Goal: Communication & Community: Answer question/provide support

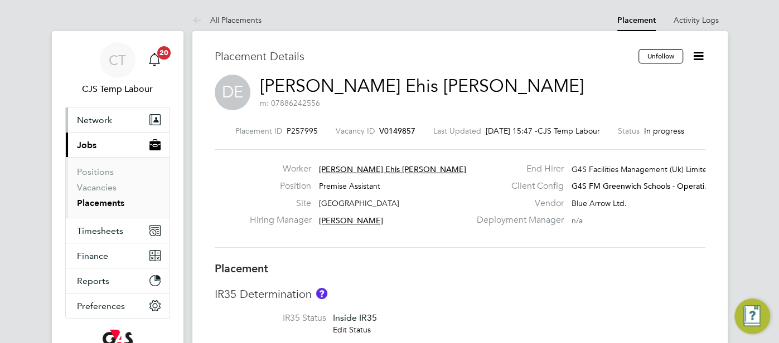
click at [110, 122] on span "Network" at bounding box center [94, 120] width 35 height 11
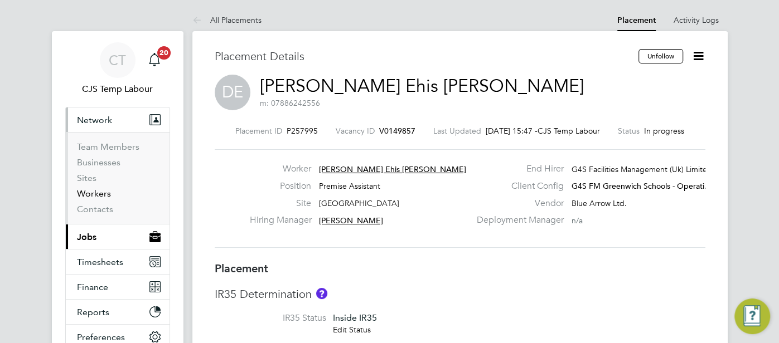
click at [103, 197] on link "Workers" at bounding box center [94, 193] width 34 height 11
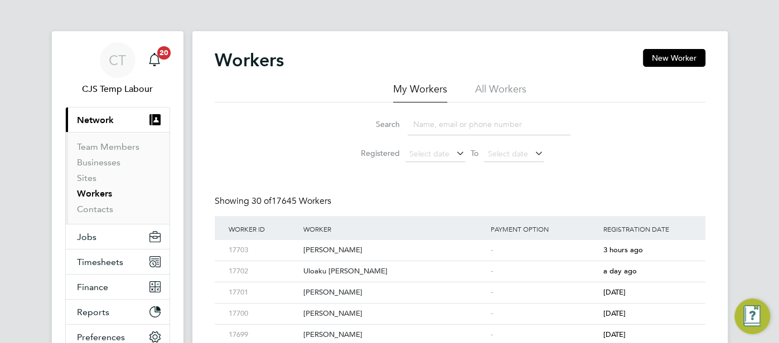
click at [509, 88] on li "All Workers" at bounding box center [500, 92] width 51 height 20
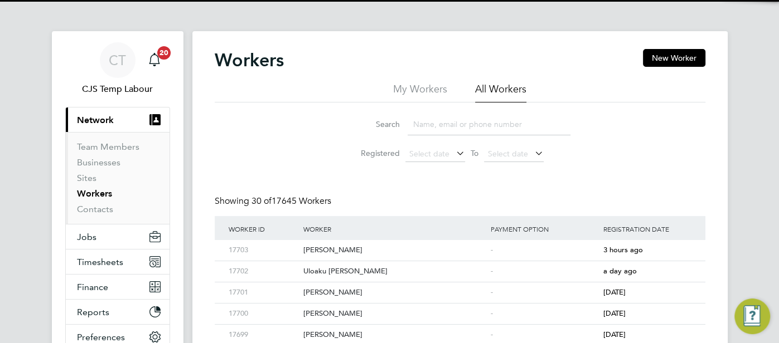
click at [477, 122] on input at bounding box center [488, 125] width 163 height 22
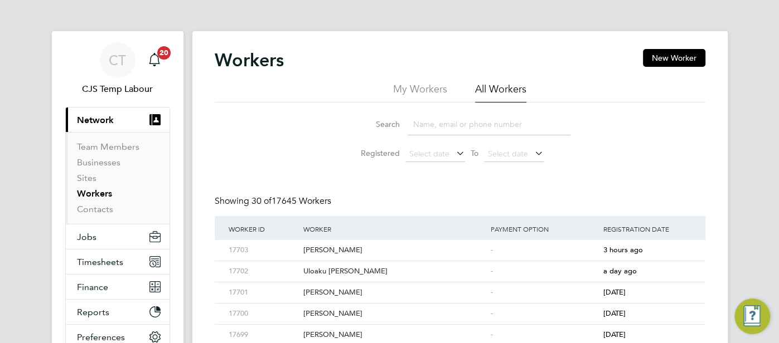
paste input "Michael Abel"
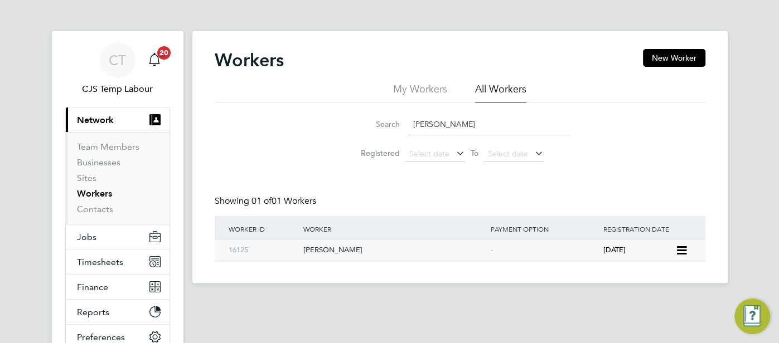
type input "Michael Abel"
click at [563, 255] on div "-" at bounding box center [544, 250] width 113 height 21
click at [101, 263] on span "Timesheets" at bounding box center [100, 262] width 46 height 11
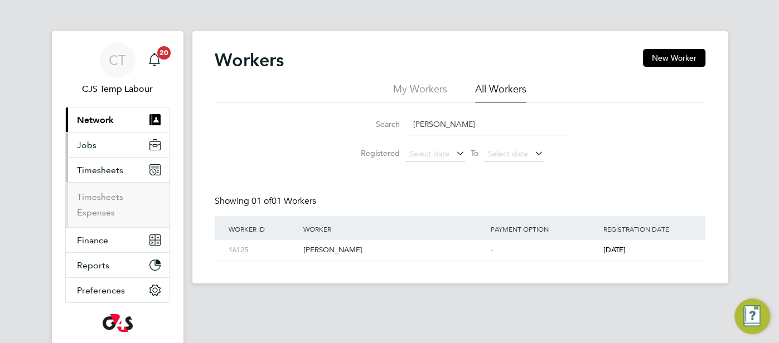
click at [88, 147] on span "Jobs" at bounding box center [87, 145] width 20 height 11
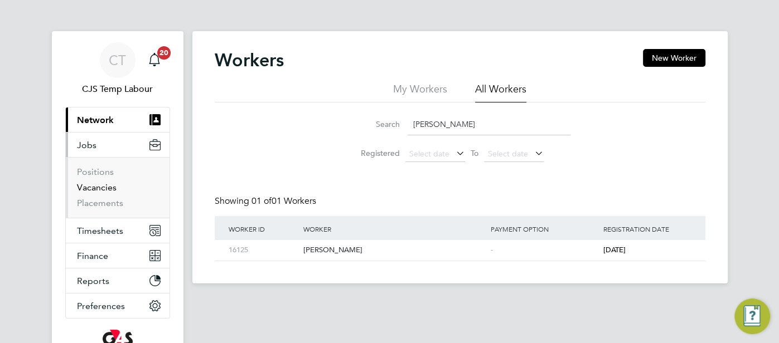
click at [92, 186] on link "Vacancies" at bounding box center [97, 187] width 40 height 11
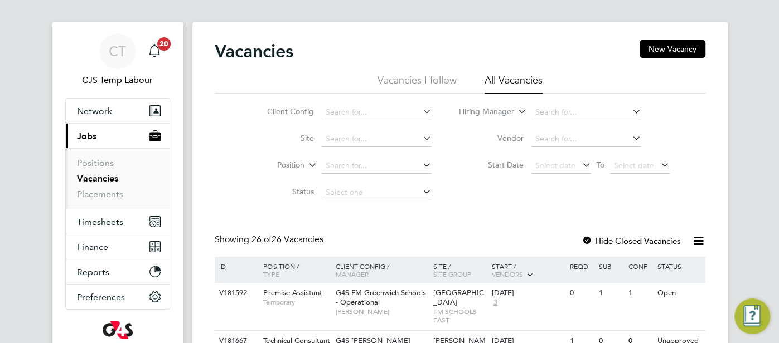
scroll to position [17, 0]
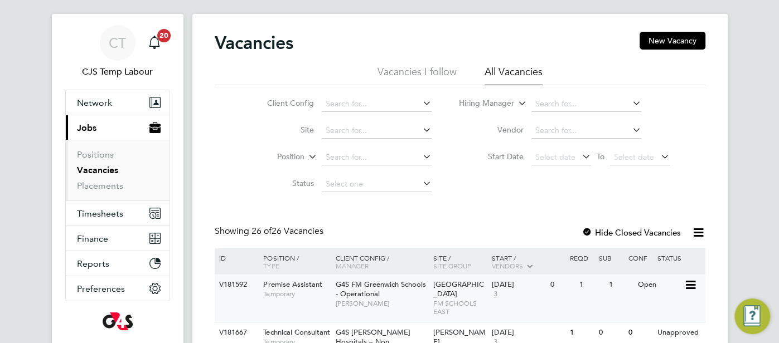
click at [462, 295] on span "Leigh Stationers' Academy" at bounding box center [458, 289] width 51 height 19
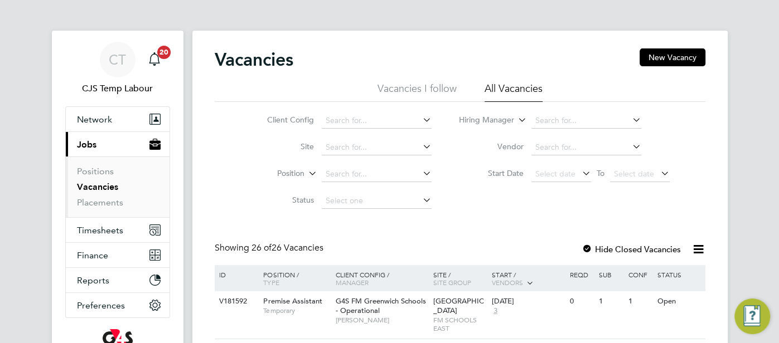
scroll to position [0, 0]
click at [106, 116] on span "Network" at bounding box center [94, 120] width 35 height 11
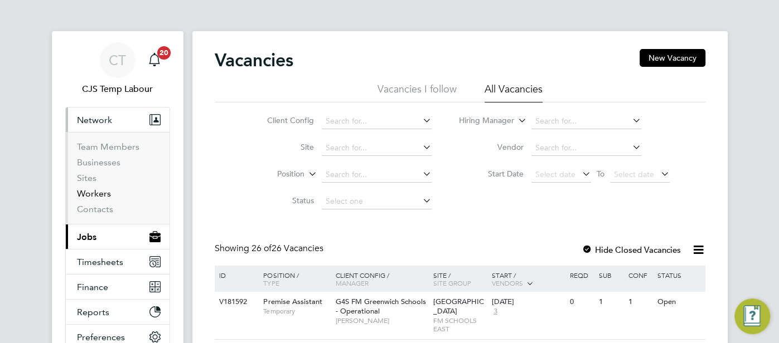
click at [105, 195] on link "Workers" at bounding box center [94, 193] width 34 height 11
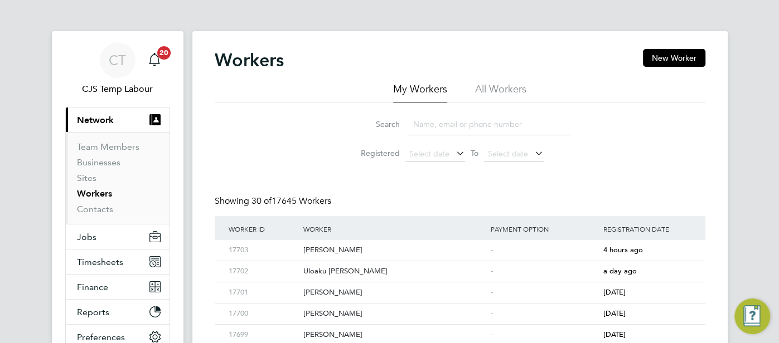
click at [499, 90] on li "All Workers" at bounding box center [500, 92] width 51 height 20
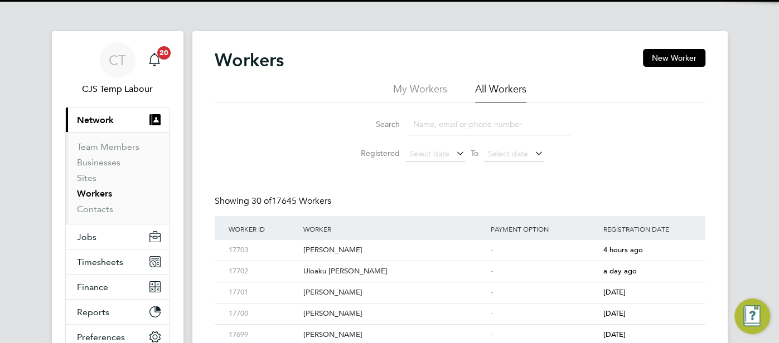
click at [464, 126] on input at bounding box center [488, 125] width 163 height 22
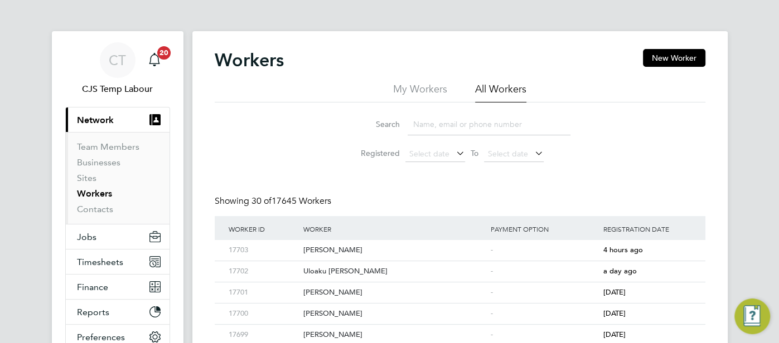
paste input "Victoria Ofori"
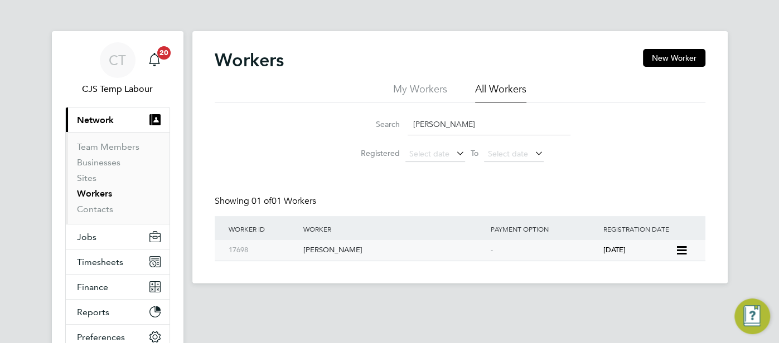
type input "Victoria Ofori"
click at [560, 246] on div "-" at bounding box center [544, 250] width 113 height 21
click at [97, 230] on button "Jobs" at bounding box center [118, 237] width 104 height 25
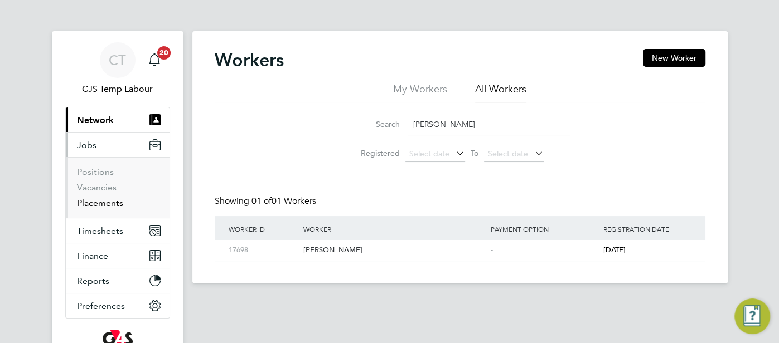
click at [108, 203] on link "Placements" at bounding box center [100, 203] width 46 height 11
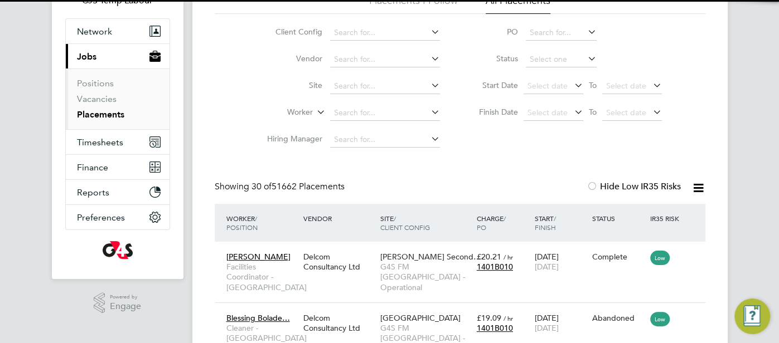
scroll to position [6, 6]
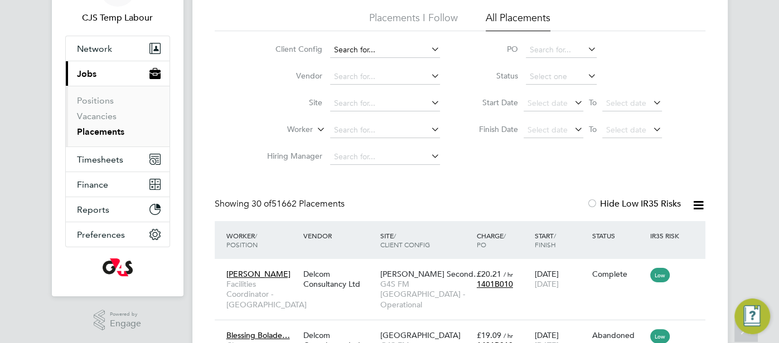
click at [349, 47] on input at bounding box center [385, 50] width 110 height 16
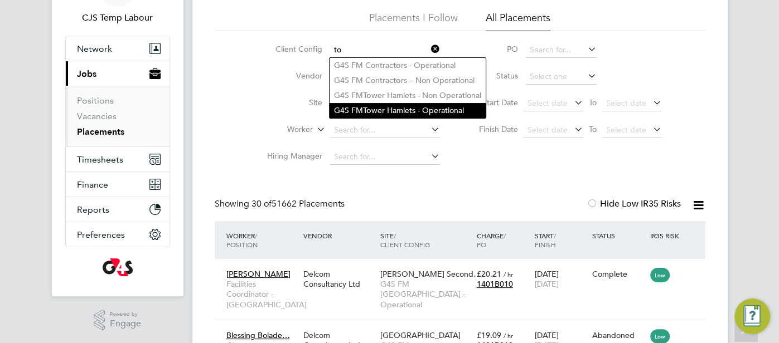
click at [397, 110] on li "G4S FM To wer Hamlets - Operational" at bounding box center [407, 110] width 156 height 15
type input "G4S FM Tower Hamlets - Operational"
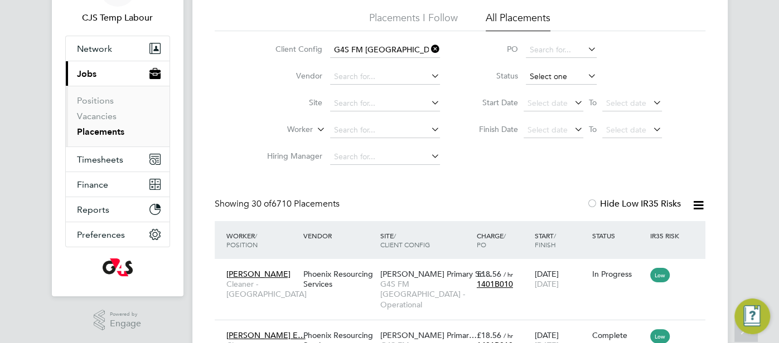
click at [543, 80] on input at bounding box center [561, 77] width 71 height 16
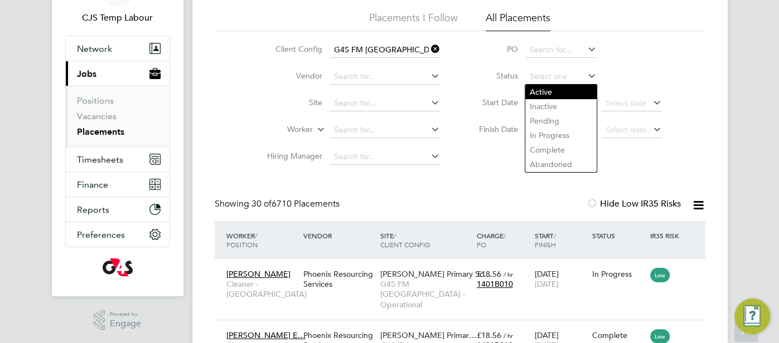
click at [546, 95] on li "Active" at bounding box center [560, 92] width 71 height 14
type input "Active"
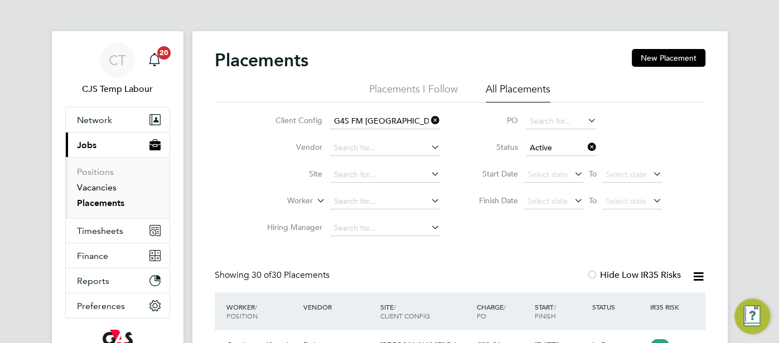
click at [91, 187] on link "Vacancies" at bounding box center [97, 187] width 40 height 11
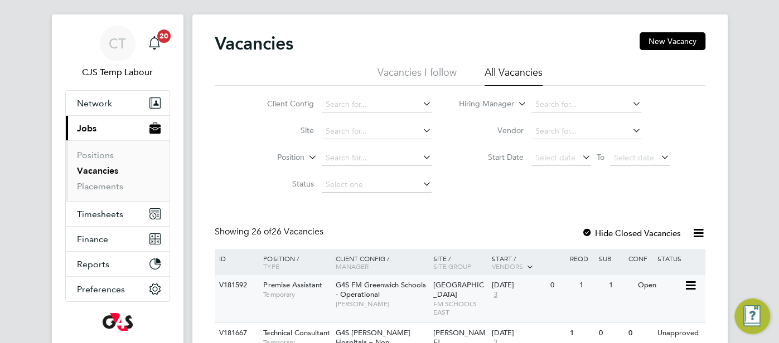
scroll to position [17, 0]
click at [453, 292] on span "[GEOGRAPHIC_DATA]" at bounding box center [458, 289] width 51 height 19
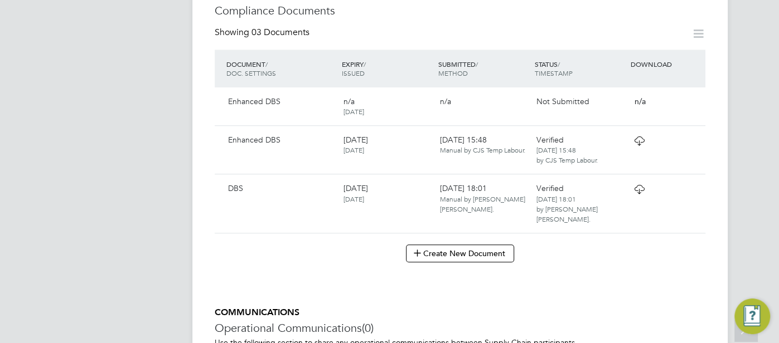
scroll to position [589, 0]
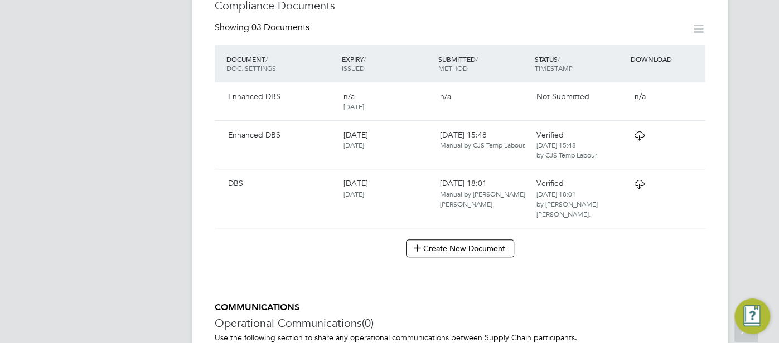
click at [597, 201] on span "26 Sep 2025, 18:01 by Oladele Peter Shosanya." at bounding box center [566, 204] width 61 height 29
click at [634, 187] on icon at bounding box center [639, 184] width 14 height 9
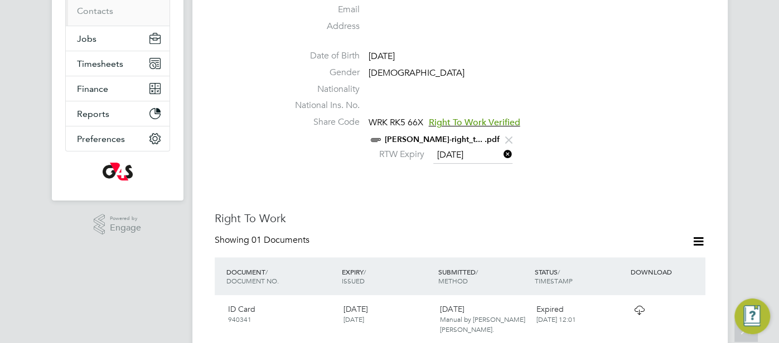
scroll to position [195, 0]
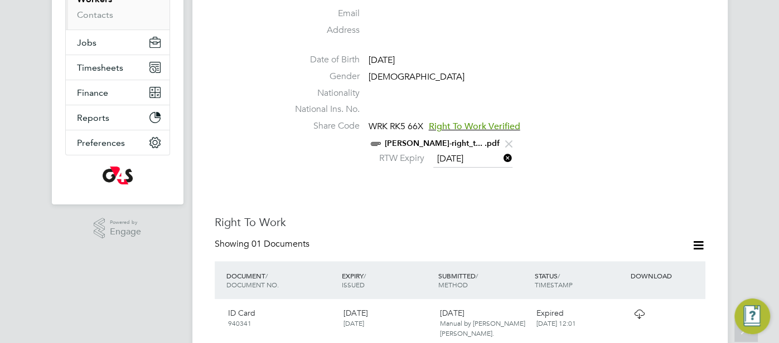
click at [464, 140] on link "ABEL MICHAEL-right_t... .pdf" at bounding box center [442, 143] width 115 height 9
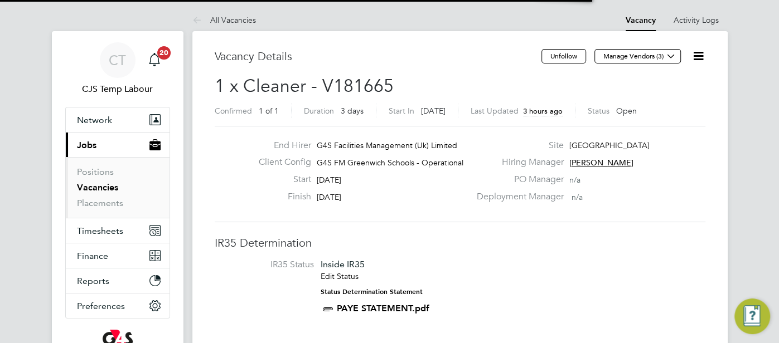
scroll to position [6, 6]
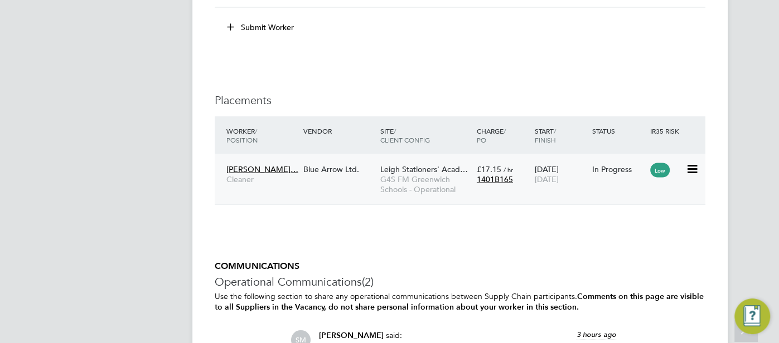
click at [612, 165] on div "In Progress" at bounding box center [618, 169] width 52 height 10
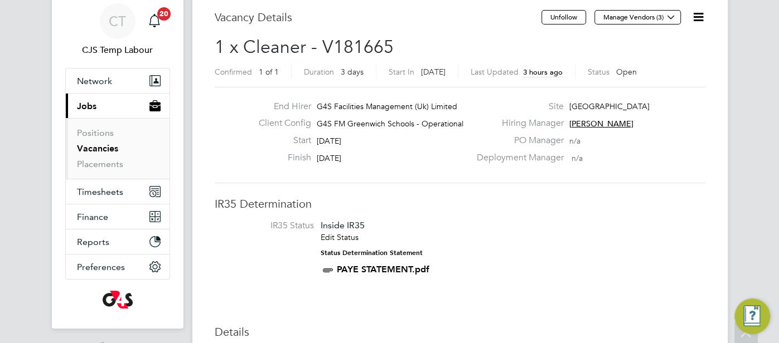
scroll to position [0, 0]
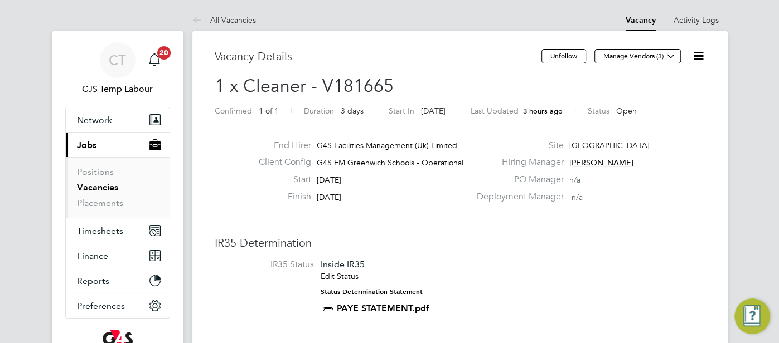
click at [97, 197] on li "Vacancies" at bounding box center [119, 190] width 84 height 16
click at [100, 198] on link "Placements" at bounding box center [100, 203] width 46 height 11
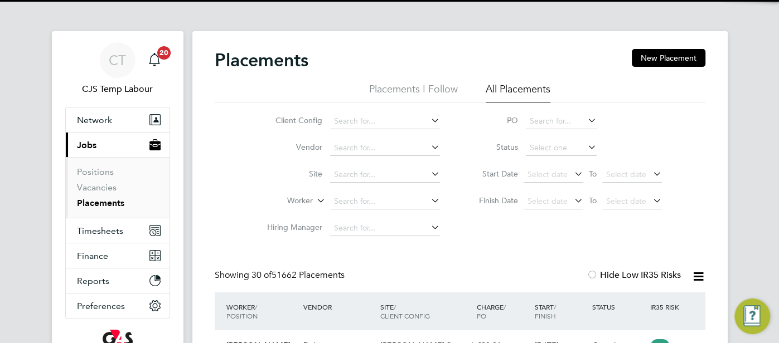
scroll to position [42, 96]
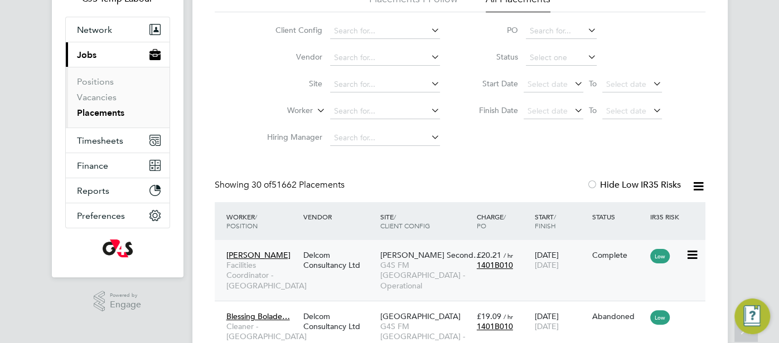
click at [521, 261] on div "1401B010" at bounding box center [503, 265] width 52 height 10
click at [501, 277] on div "Amos Oladehinde Facilities Coordinator - Tower Hamlets Delcom Consultancy Ltd S…" at bounding box center [460, 270] width 491 height 61
click at [499, 268] on span "1401B010" at bounding box center [495, 265] width 36 height 10
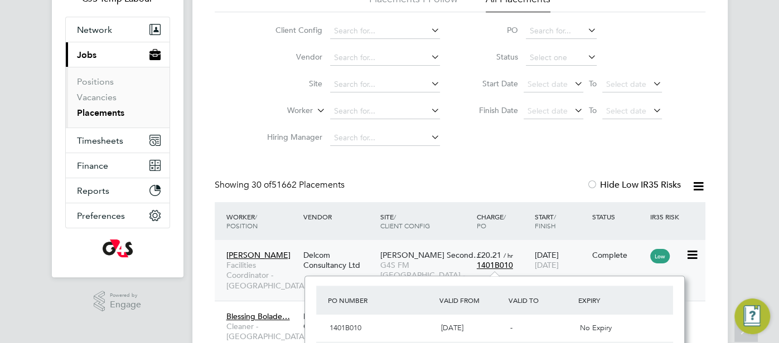
click at [492, 259] on span "£20.21" at bounding box center [489, 255] width 25 height 10
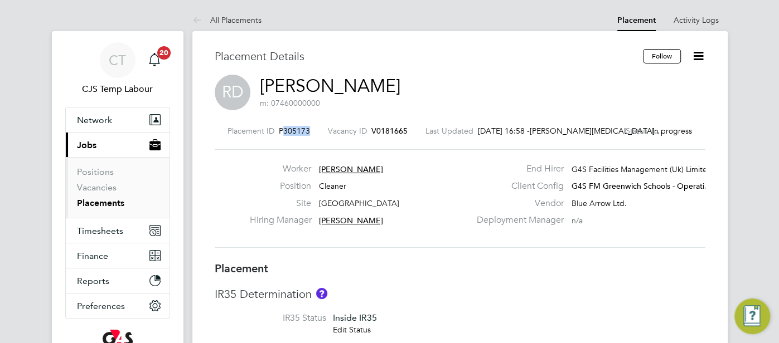
drag, startPoint x: 316, startPoint y: 133, endPoint x: 291, endPoint y: 130, distance: 24.8
click at [291, 130] on span "P305173" at bounding box center [294, 131] width 31 height 10
copy span "305173"
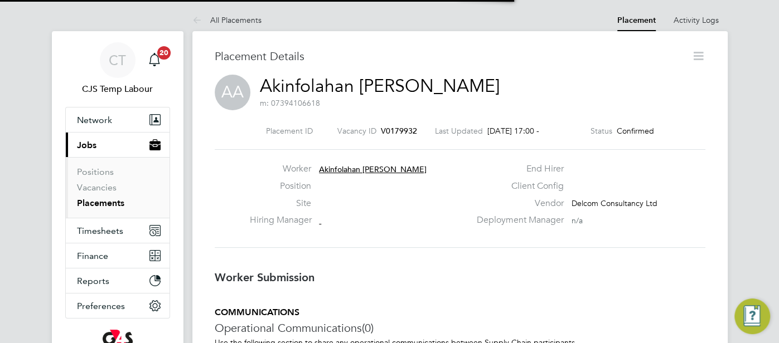
scroll to position [6, 6]
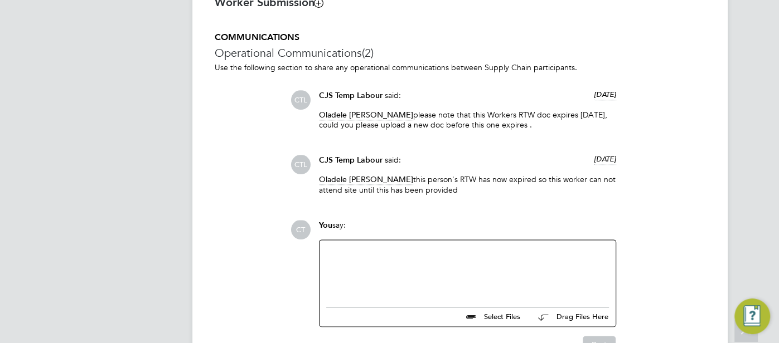
click at [421, 276] on div at bounding box center [467, 271] width 283 height 48
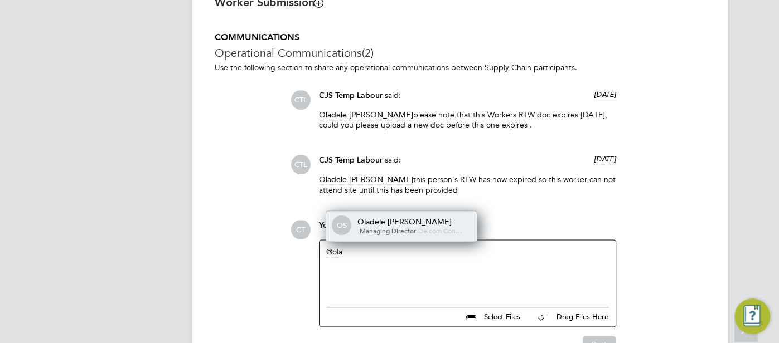
click at [407, 239] on div "OS Oladele Peter Shosanya -Managing Director - Delcom Con…" at bounding box center [401, 226] width 151 height 30
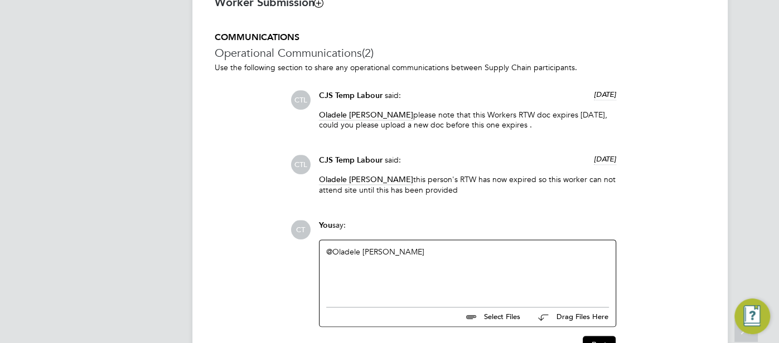
drag, startPoint x: 404, startPoint y: 181, endPoint x: 462, endPoint y: 190, distance: 58.0
click at [462, 190] on p "Oladele Peter Shosanya this person's RTW has now expired so this worker can not…" at bounding box center [467, 184] width 297 height 20
copy p "this person's RTW has now expired so this worker can not attend site until this…"
click at [441, 260] on div "@Oladele Peter Shosanya ​" at bounding box center [467, 271] width 283 height 48
paste div
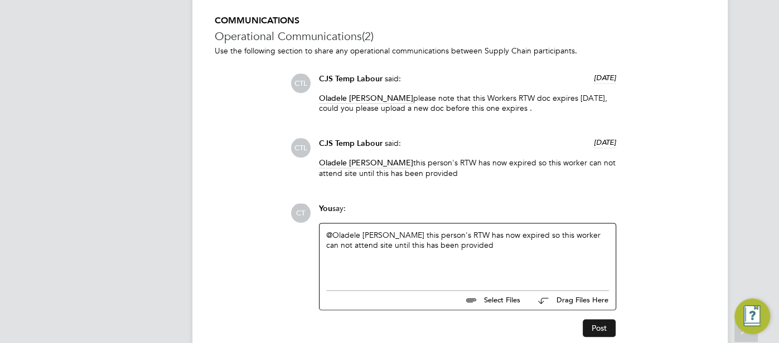
click at [594, 327] on button "Post" at bounding box center [599, 328] width 33 height 18
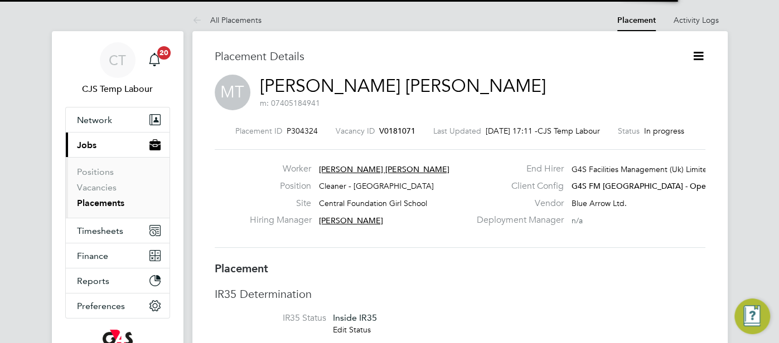
scroll to position [6, 5]
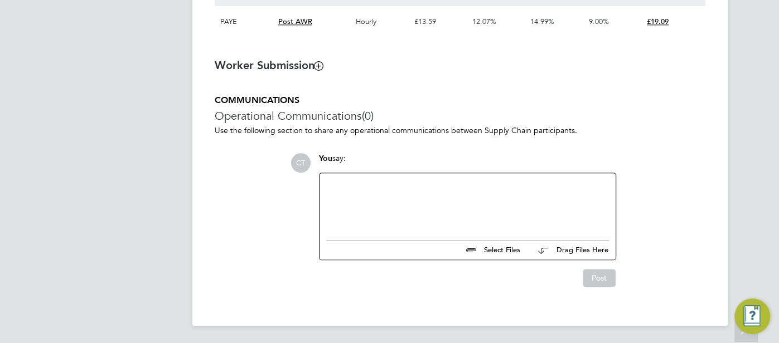
click at [429, 193] on div at bounding box center [467, 204] width 283 height 48
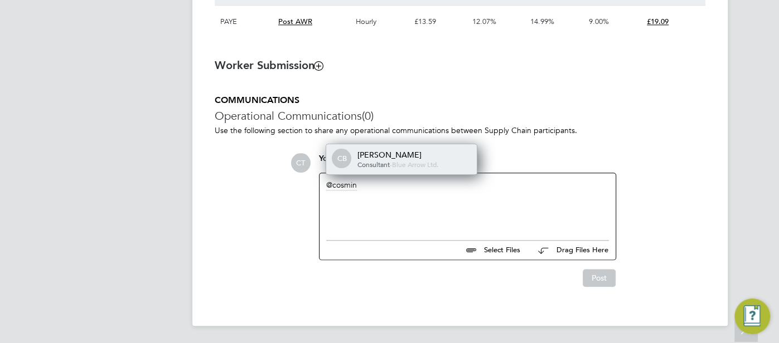
click at [419, 154] on div "[PERSON_NAME]" at bounding box center [412, 155] width 111 height 10
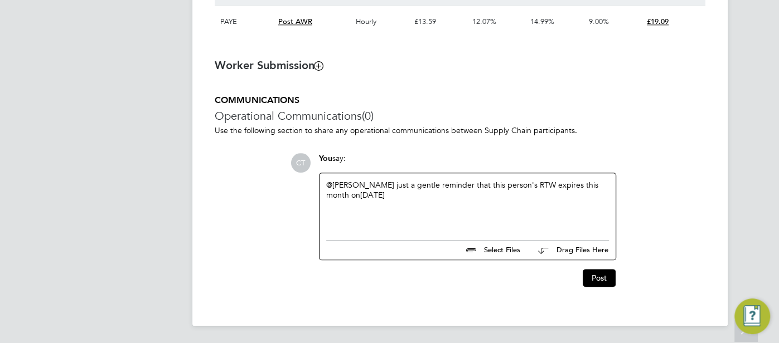
click at [392, 201] on div "@Cosmin Balan ​ just a gentle reminder that this person's RTW expires this mont…" at bounding box center [467, 204] width 283 height 48
drag, startPoint x: 381, startPoint y: 189, endPoint x: 517, endPoint y: 193, distance: 136.1
click at [517, 193] on div "@Cosmin Balan ​ just a gentle reminder that this person's RTW expires this mont…" at bounding box center [467, 204] width 283 height 48
click at [606, 277] on button "Post" at bounding box center [599, 278] width 33 height 18
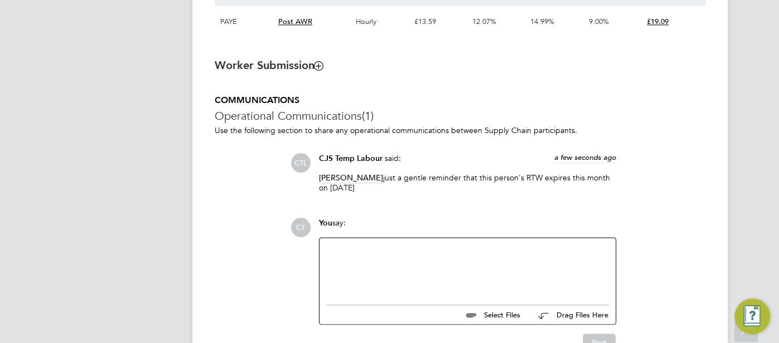
drag, startPoint x: 368, startPoint y: 179, endPoint x: 396, endPoint y: 191, distance: 30.0
click at [395, 191] on p "Cosmin Balan just a gentle reminder that this person's RTW expires this month o…" at bounding box center [467, 183] width 297 height 20
copy p "just a gentle reminder that this person's RTW expires this month on 25/10/2025"
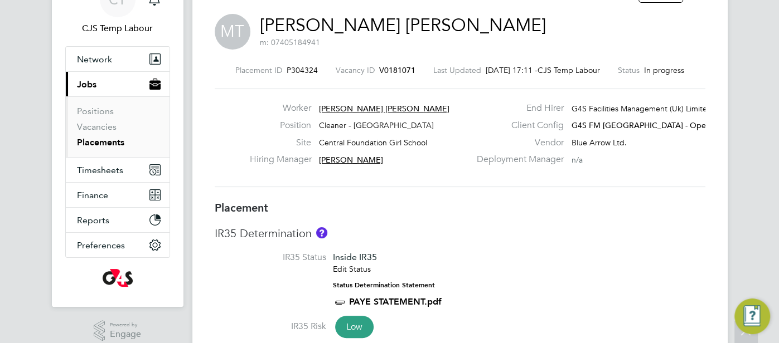
scroll to position [0, 0]
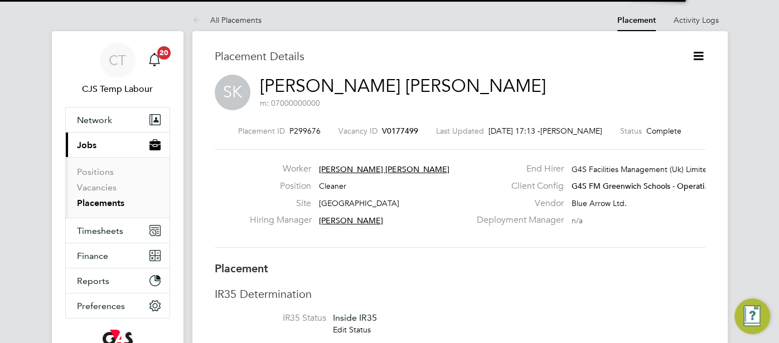
scroll to position [17, 220]
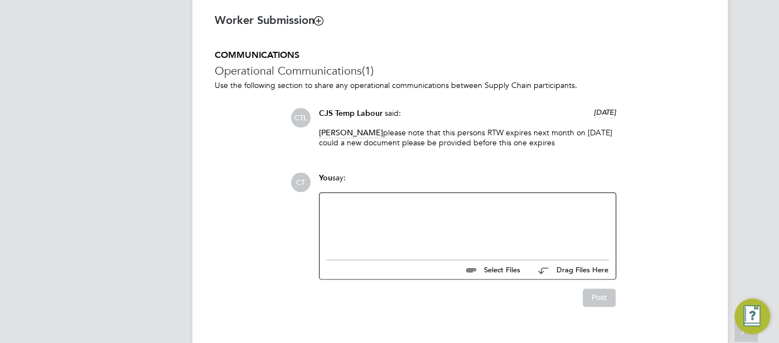
click at [377, 227] on div at bounding box center [467, 224] width 283 height 48
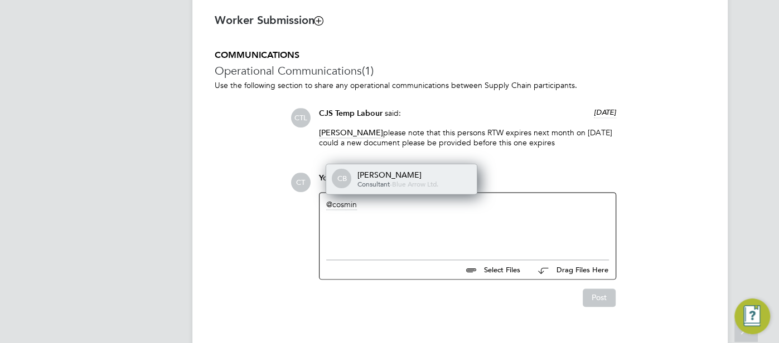
click at [405, 185] on span "Blue Arrow Ltd." at bounding box center [415, 183] width 46 height 9
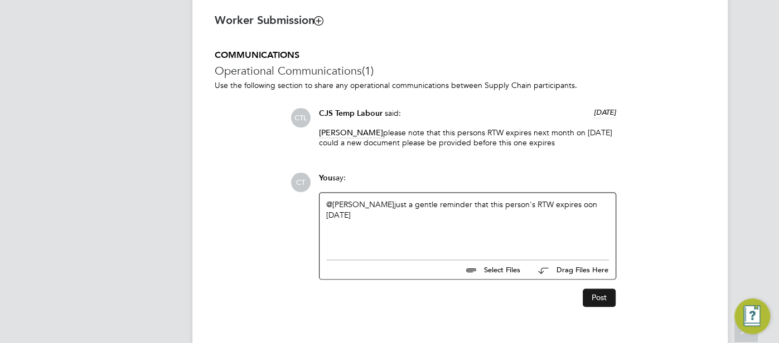
click at [594, 300] on button "Post" at bounding box center [599, 298] width 33 height 18
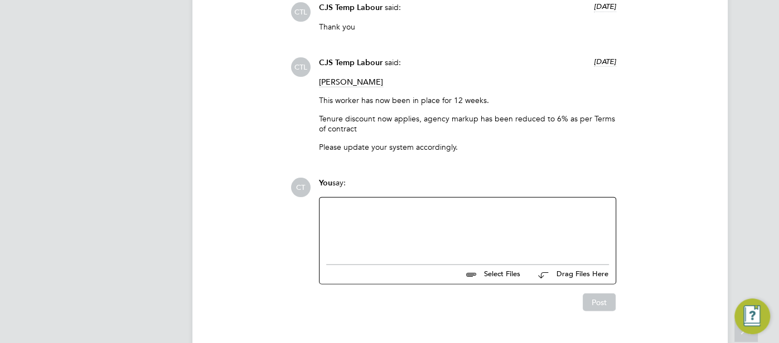
scroll to position [1623, 0]
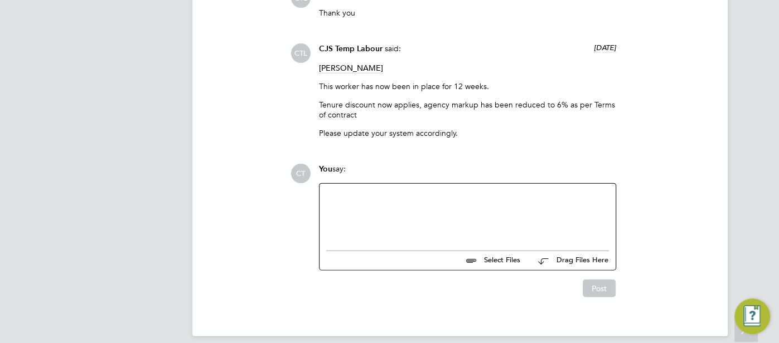
click at [380, 215] on div at bounding box center [467, 215] width 283 height 48
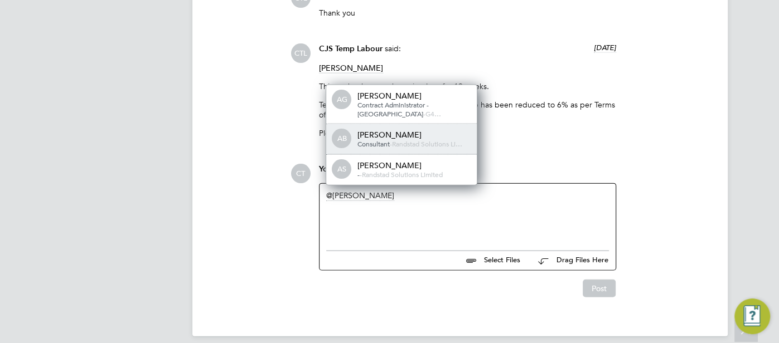
click at [389, 130] on div "Alex Burke" at bounding box center [412, 135] width 111 height 10
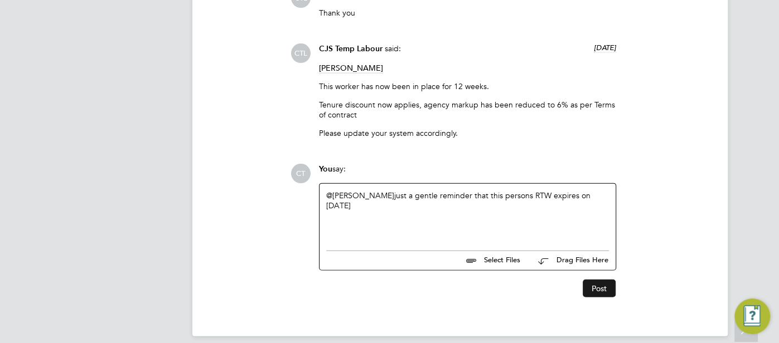
click at [596, 283] on button "Post" at bounding box center [599, 289] width 33 height 18
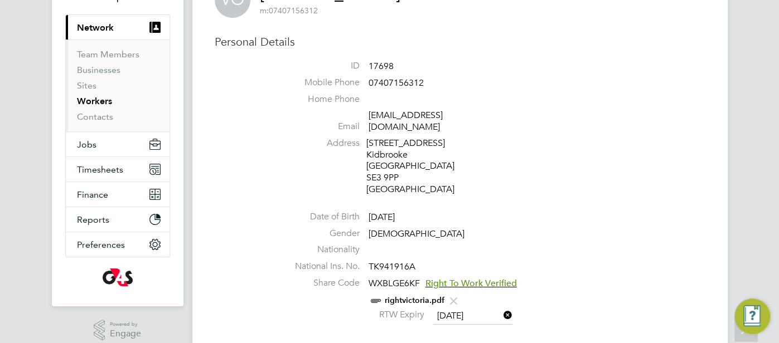
scroll to position [93, 0]
click at [434, 294] on span "rightvictoria.pdf" at bounding box center [414, 299] width 92 height 11
click at [434, 294] on div "rightvictoria.pdf" at bounding box center [494, 301] width 424 height 14
click at [457, 308] on input "[DATE]" at bounding box center [472, 316] width 79 height 17
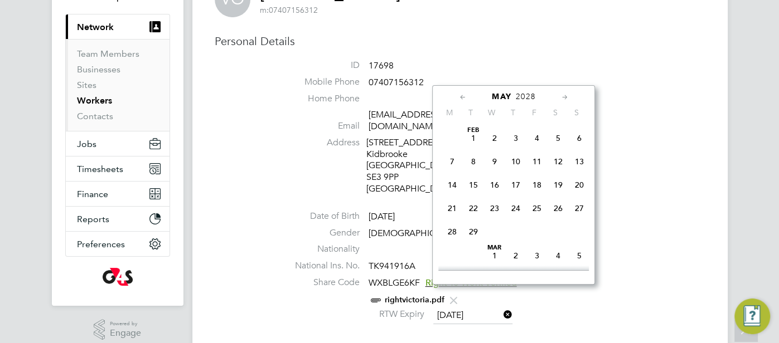
scroll to position [361, 0]
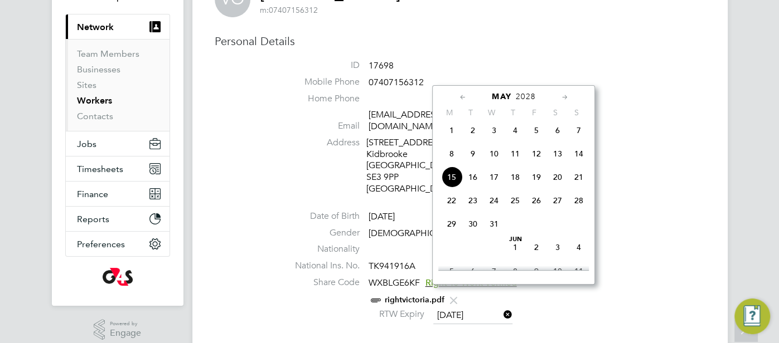
click at [404, 295] on link "rightvictoria.pdf" at bounding box center [415, 299] width 60 height 9
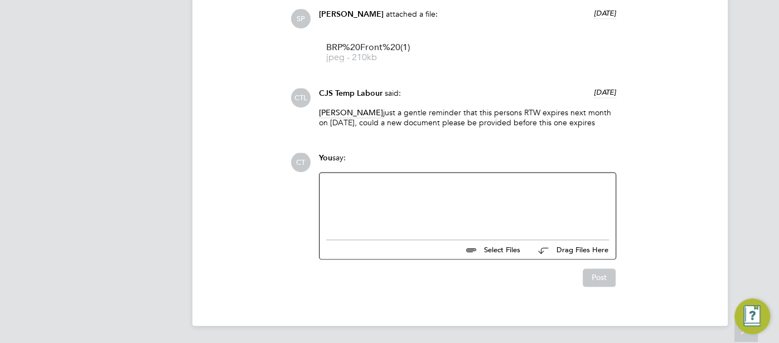
click at [376, 202] on div at bounding box center [467, 203] width 283 height 48
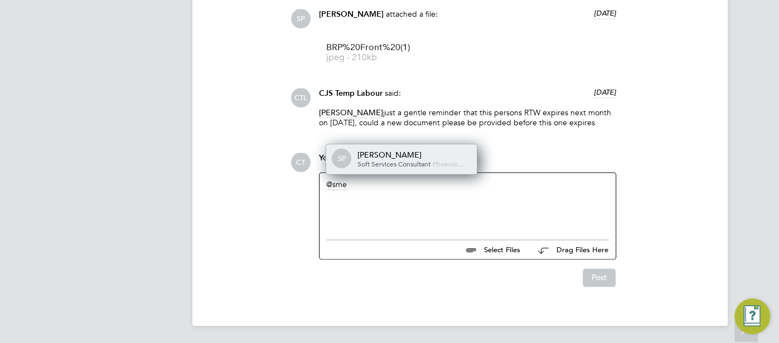
click at [407, 167] on span "Soft Services Consultant" at bounding box center [393, 163] width 73 height 9
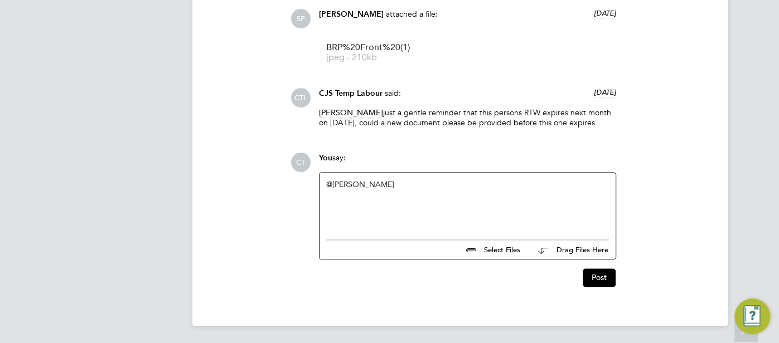
drag, startPoint x: 383, startPoint y: 115, endPoint x: 601, endPoint y: 132, distance: 218.6
click at [601, 132] on div "Smeraldo Porcaro just a gentle reminder that this persons RTW expires next mont…" at bounding box center [467, 122] width 297 height 28
copy p "just a gentle reminder that this persons RTW expires next month on 30/10/2025, …"
click at [421, 189] on div "@Smeraldo Porcaro ​" at bounding box center [467, 203] width 283 height 48
paste div
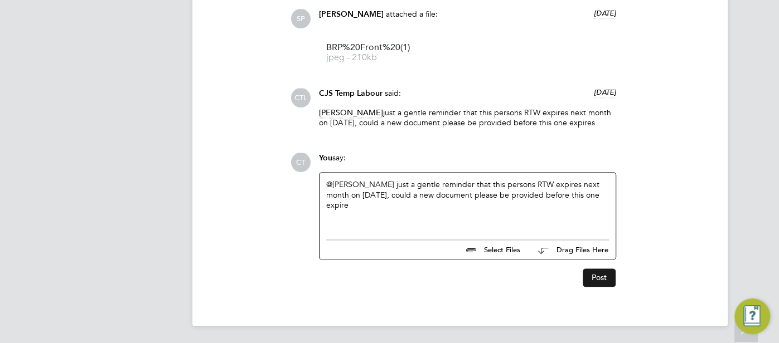
click at [592, 276] on button "Post" at bounding box center [599, 278] width 33 height 18
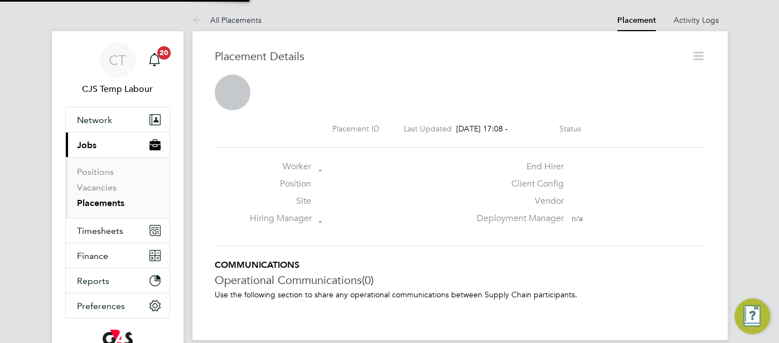
scroll to position [17, 220]
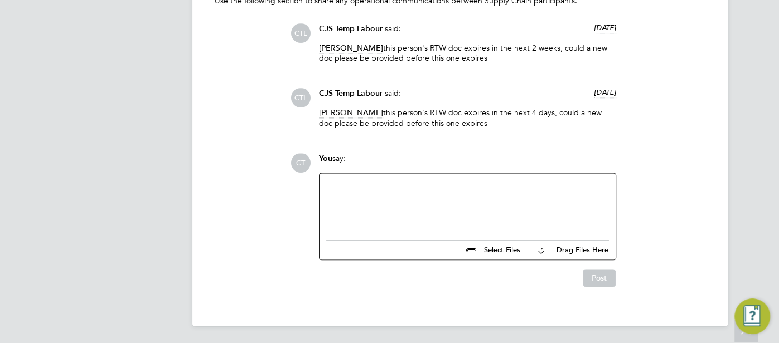
click at [427, 203] on div at bounding box center [467, 204] width 283 height 48
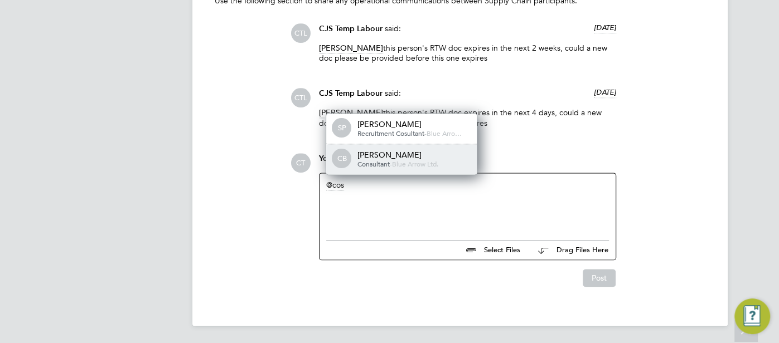
click at [420, 163] on span "Blue Arrow Ltd." at bounding box center [415, 163] width 46 height 9
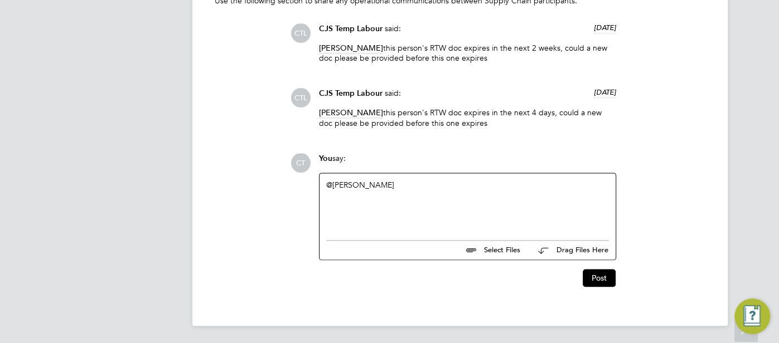
drag, startPoint x: 367, startPoint y: 114, endPoint x: 484, endPoint y: 135, distance: 118.4
click at [484, 135] on div "Cosmin Balan this person's RTW doc expires in the next 4 days, could a new doc …" at bounding box center [467, 122] width 297 height 28
copy p "this person's RTW doc expires in the next 4 days, could a new doc please be pro…"
click at [394, 183] on div "@Cosmin Balan ​" at bounding box center [467, 204] width 283 height 48
paste div
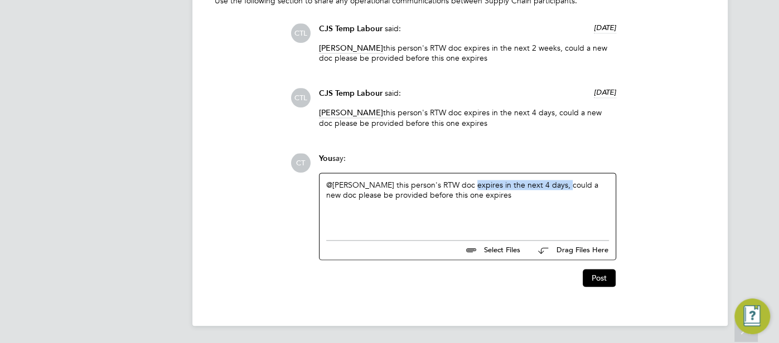
drag, startPoint x: 462, startPoint y: 186, endPoint x: 554, endPoint y: 181, distance: 92.7
click at [554, 181] on div "@Cosmin Balan ​ this person's RTW doc expires in the next 4 days, could a new d…" at bounding box center [467, 204] width 283 height 48
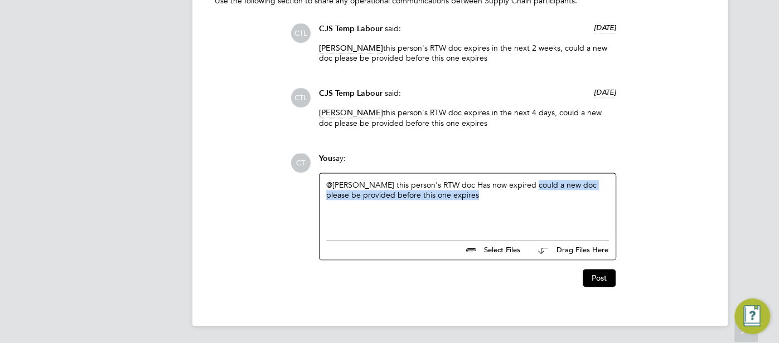
drag, startPoint x: 523, startPoint y: 188, endPoint x: 600, endPoint y: 201, distance: 78.6
click at [600, 201] on div "@Cosmin Balan ​ this person's RTW doc Has now expired could a new doc please be…" at bounding box center [467, 204] width 283 height 48
click at [535, 183] on div "@Cosmin Balan ​ this person's RTW doc Has now expired" at bounding box center [467, 204] width 283 height 48
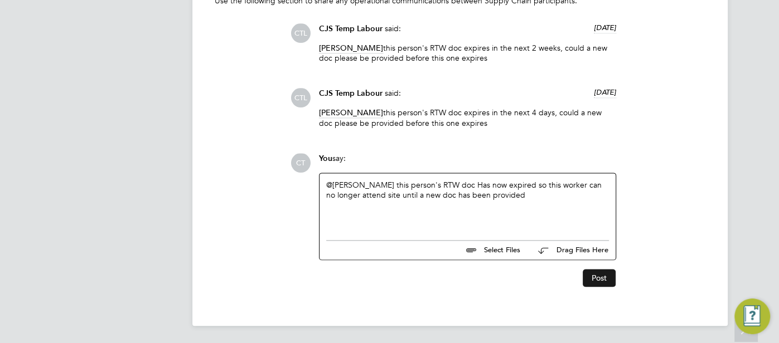
click at [594, 281] on button "Post" at bounding box center [599, 278] width 33 height 18
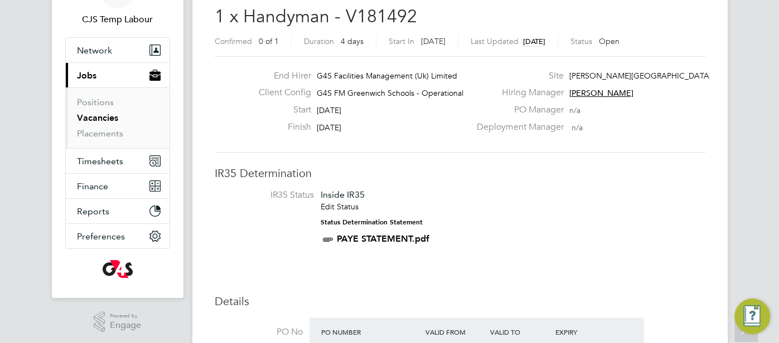
scroll to position [14, 0]
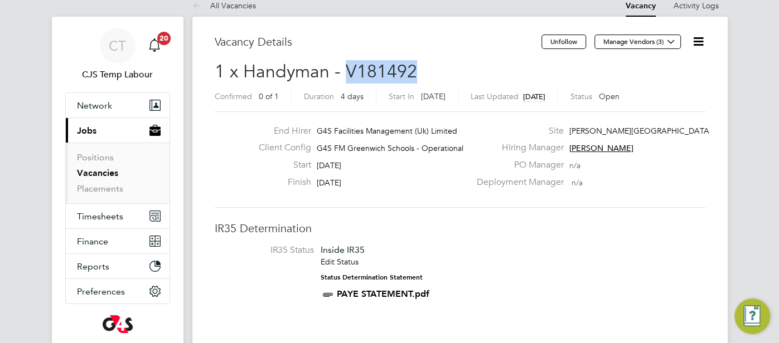
drag, startPoint x: 423, startPoint y: 71, endPoint x: 349, endPoint y: 70, distance: 74.1
click at [350, 70] on h2 "1 x Handyman - V181492 Confirmed 0 of 1 Duration 4 days Start In [DATE] Last Up…" at bounding box center [460, 83] width 491 height 47
copy span "V181492"
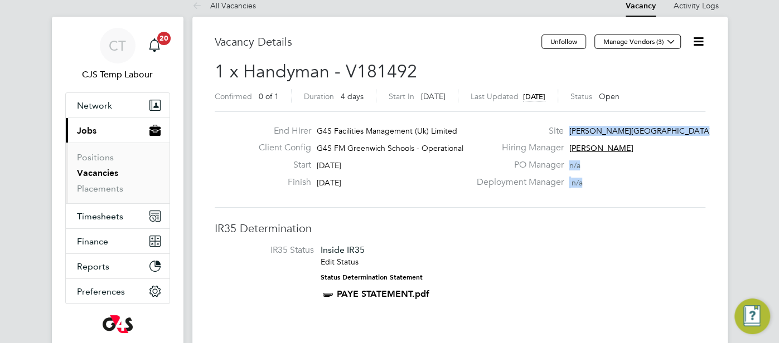
drag, startPoint x: 570, startPoint y: 126, endPoint x: 712, endPoint y: 126, distance: 142.1
